Goal: Find specific page/section: Find specific page/section

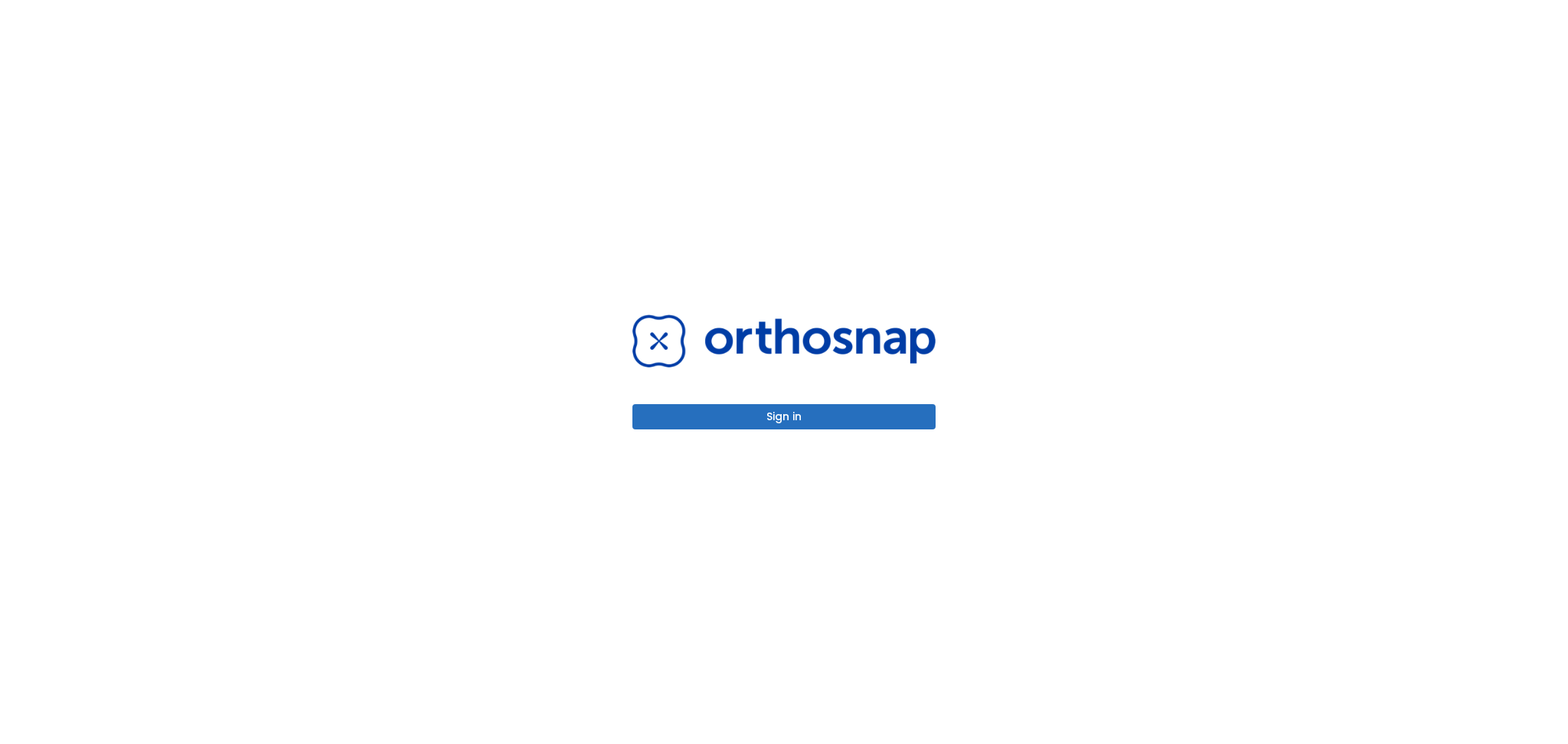
click at [694, 422] on button "Sign in" at bounding box center [784, 416] width 303 height 25
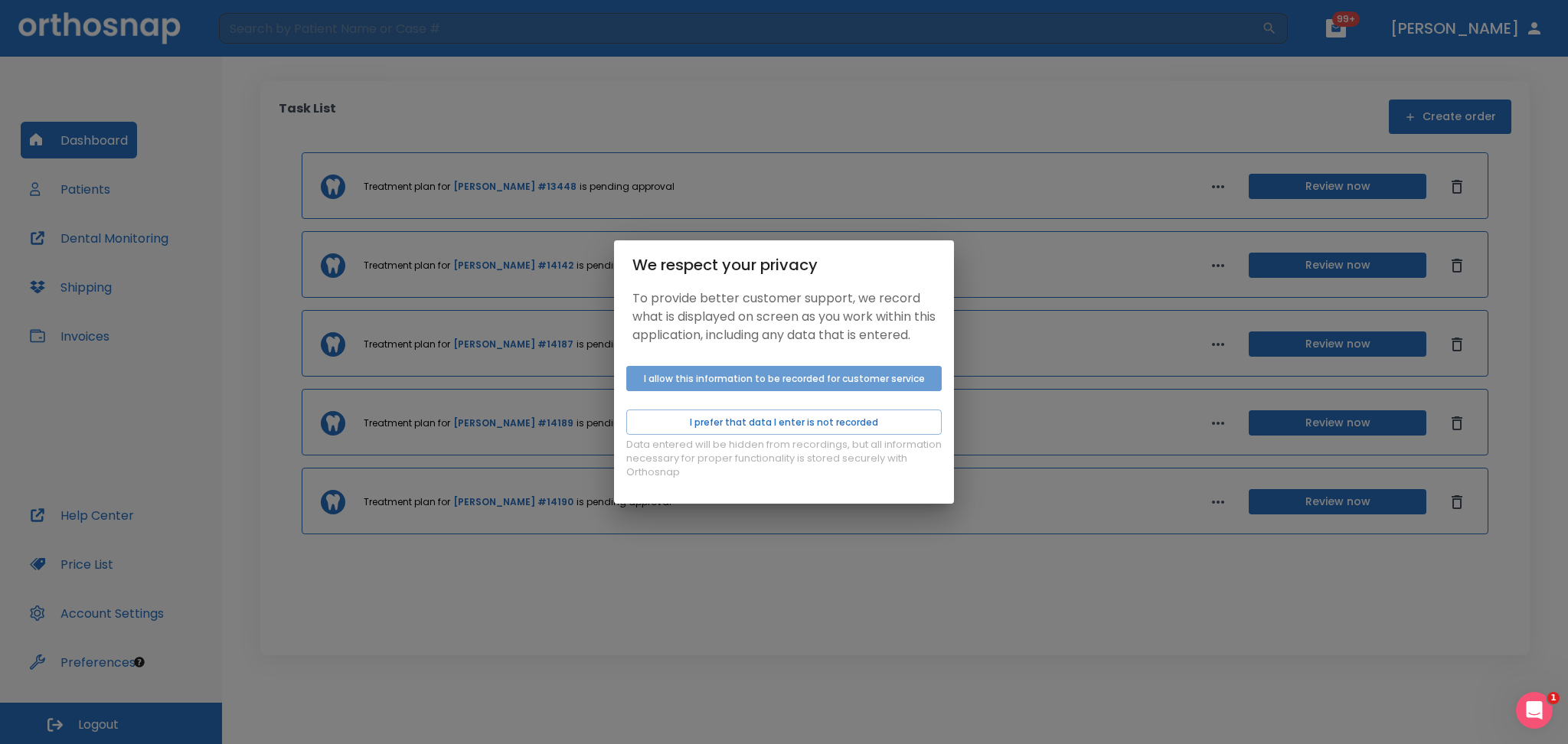
click at [706, 384] on button "I allow this information to be recorded for customer service" at bounding box center [784, 378] width 315 height 25
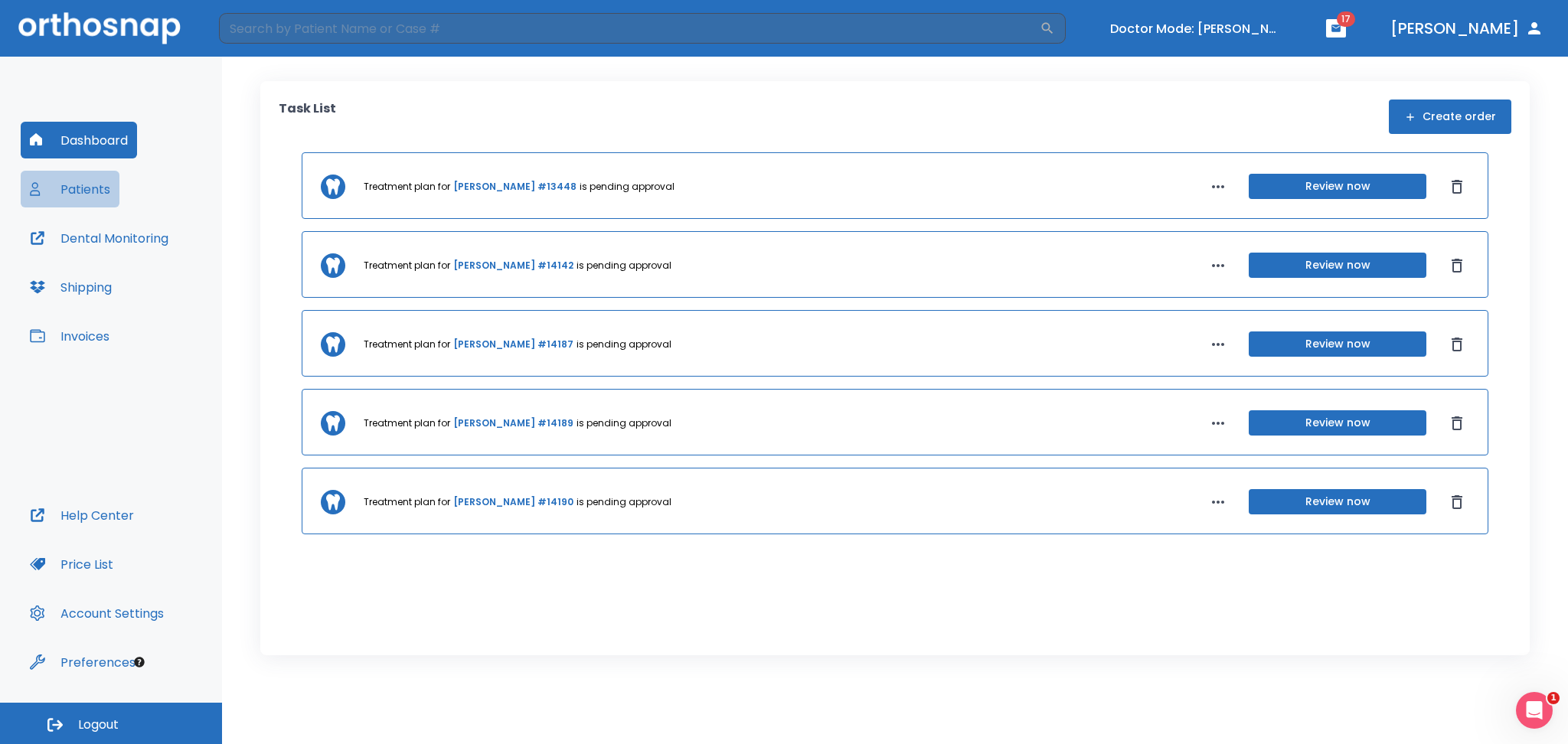
click at [99, 195] on button "Patients" at bounding box center [70, 188] width 99 height 36
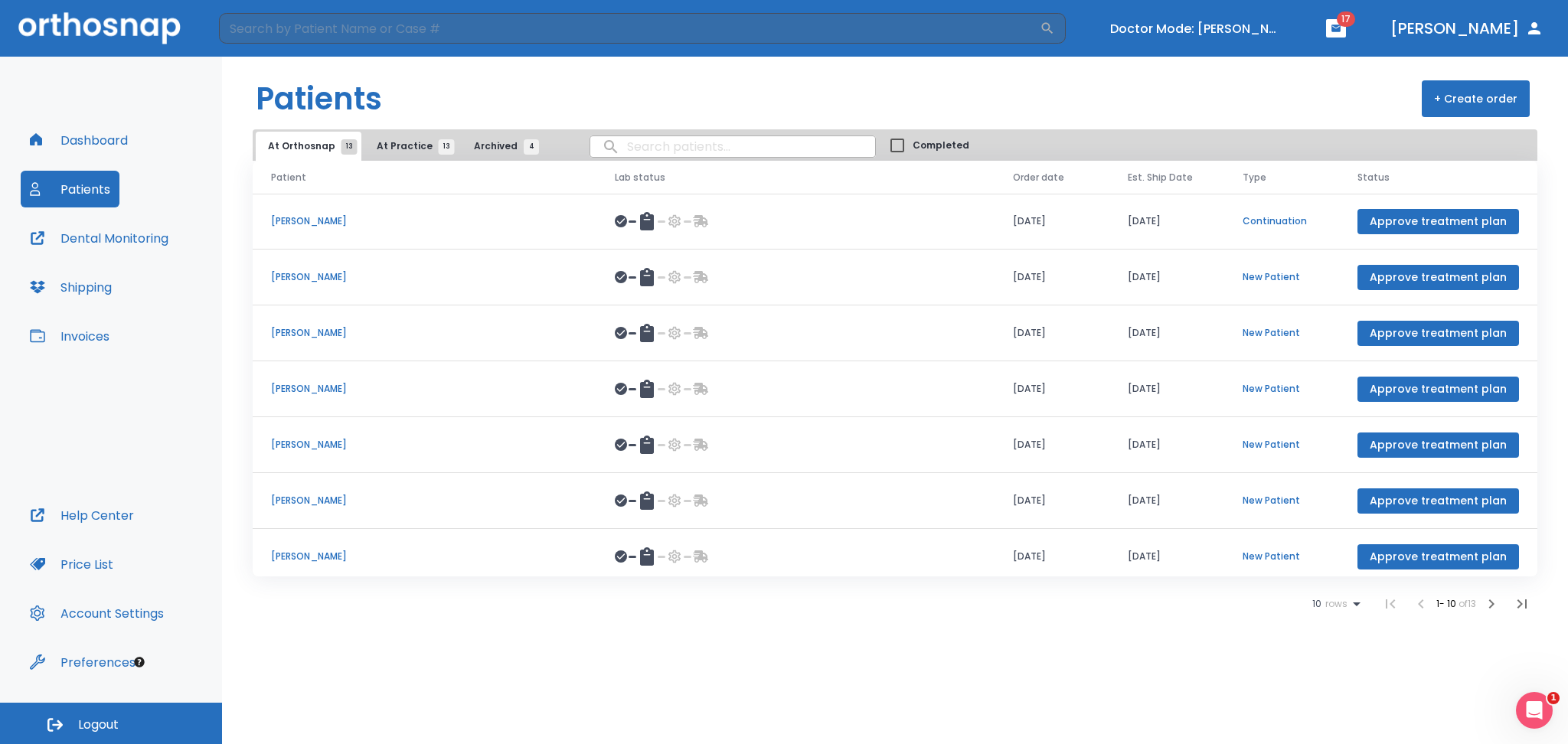
click at [412, 142] on span "At Practice 13" at bounding box center [411, 145] width 70 height 14
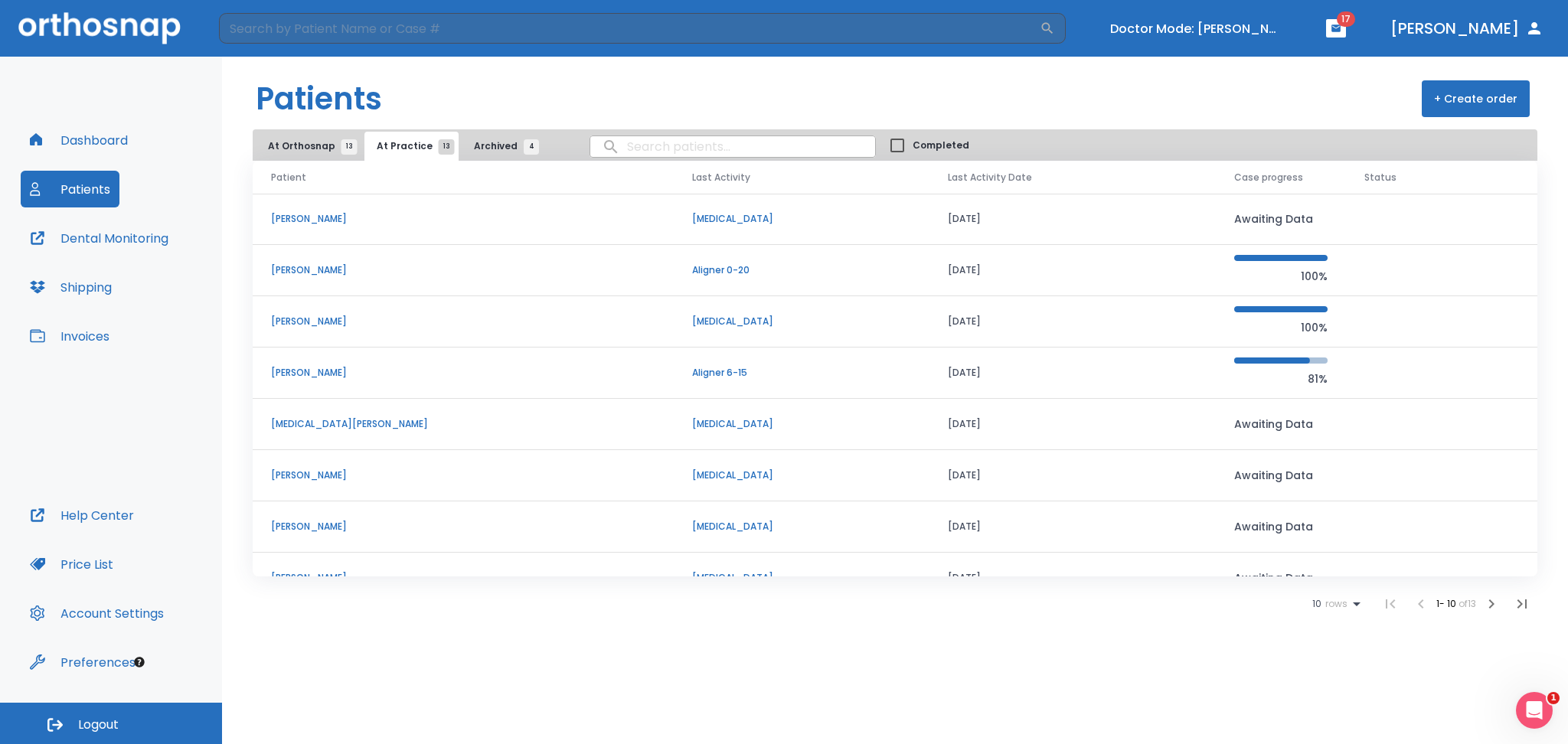
click at [670, 158] on input "search" at bounding box center [732, 146] width 284 height 30
type input "debo"
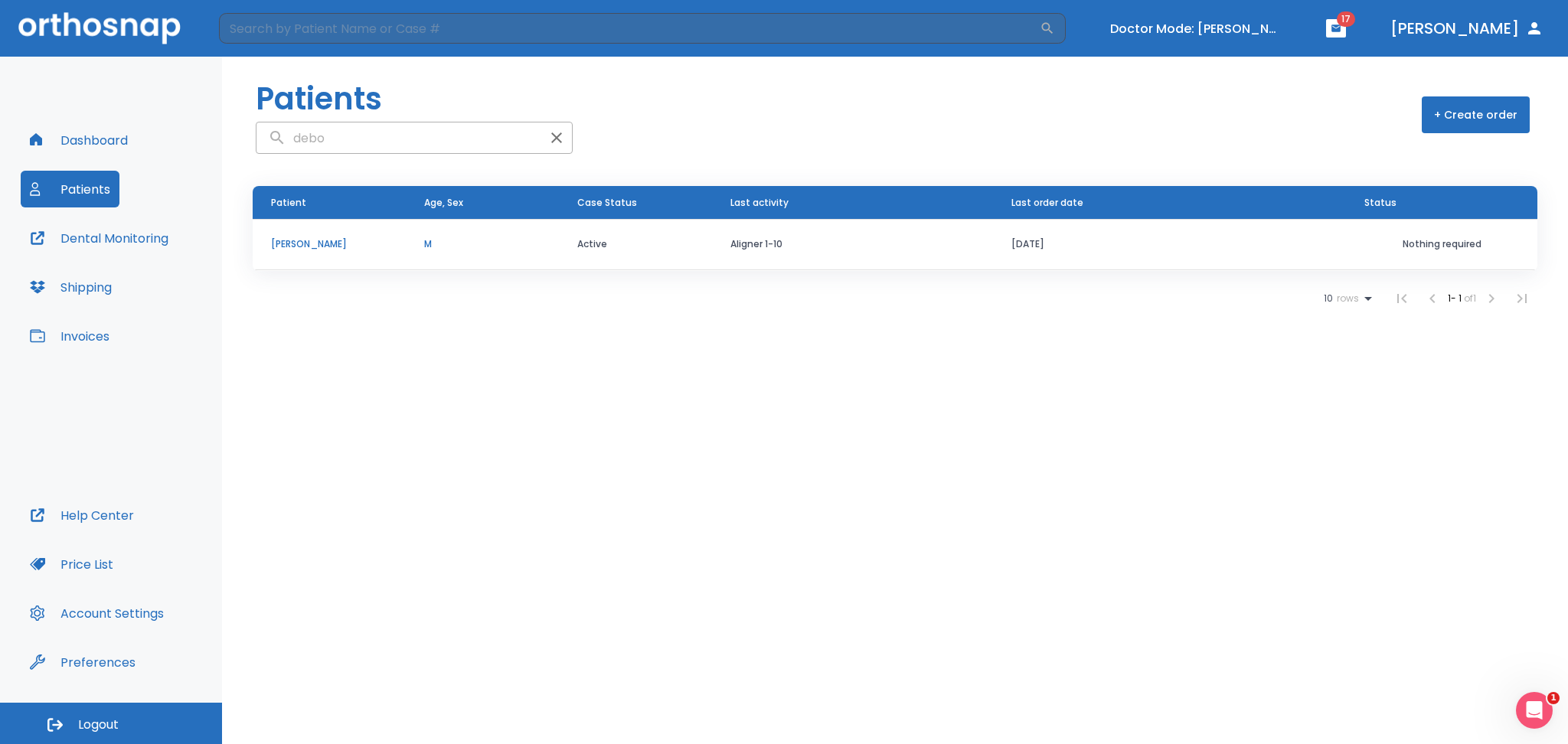
click at [305, 245] on p "Debo Mccain" at bounding box center [329, 244] width 117 height 14
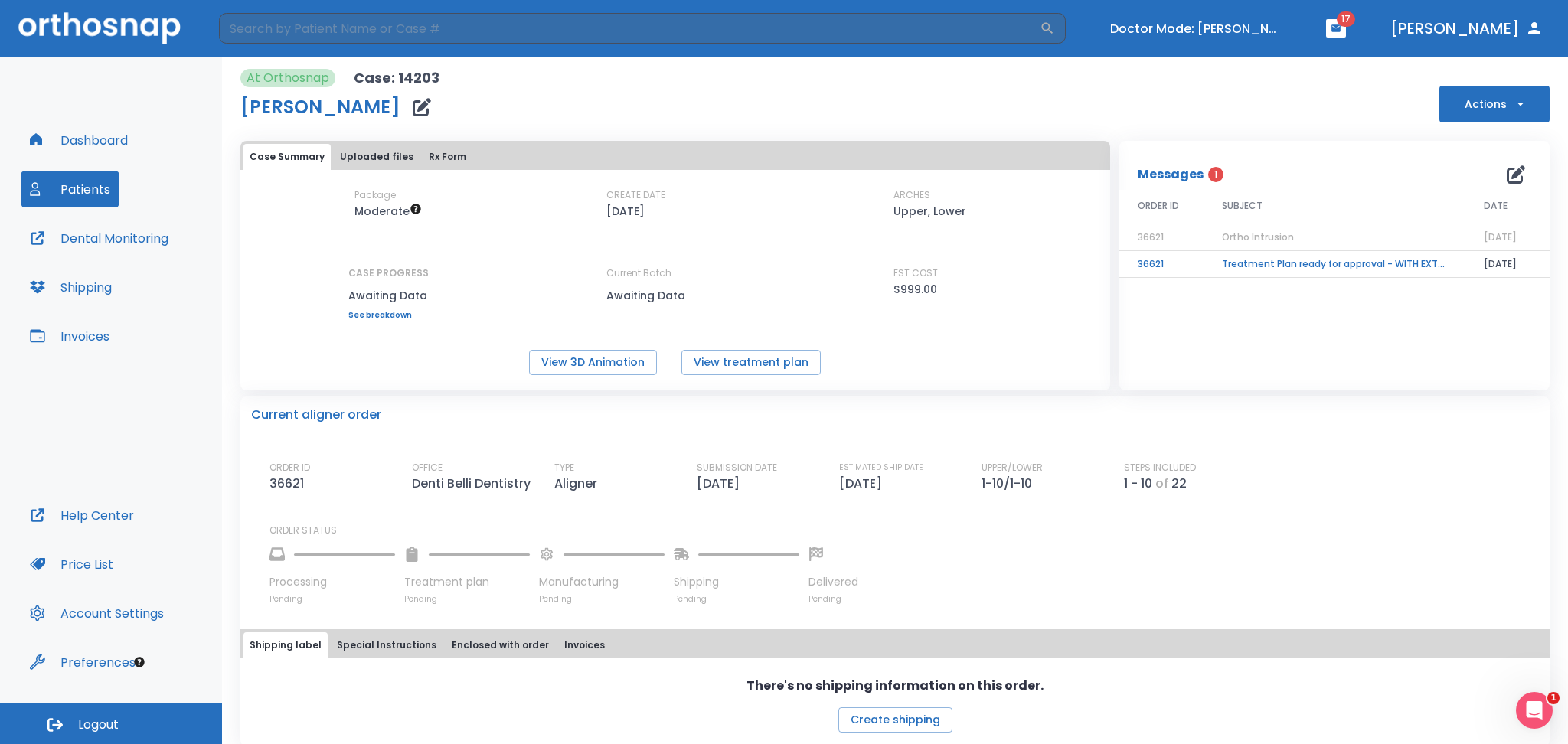
click at [1493, 111] on button "Actions" at bounding box center [1494, 103] width 110 height 36
click at [1196, 109] on div at bounding box center [784, 372] width 1568 height 744
click at [1198, 23] on button "Turn off Doctor mode" at bounding box center [1196, 28] width 184 height 25
